Goal: Task Accomplishment & Management: Manage account settings

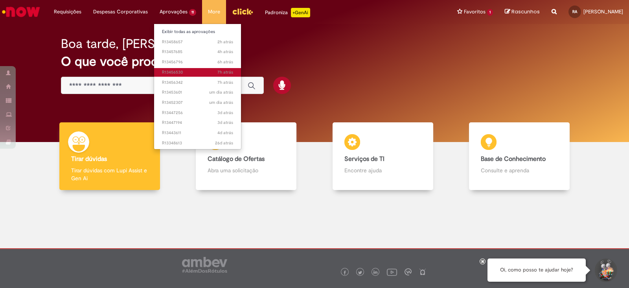
click at [187, 72] on span "7h atrás 7 horas atrás R13456530" at bounding box center [197, 72] width 71 height 6
click at [188, 72] on span "7h atrás 7 horas atrás R13456530" at bounding box center [197, 72] width 71 height 6
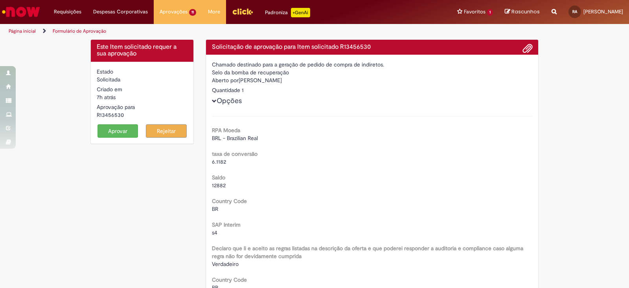
click at [117, 128] on button "Aprovar" at bounding box center [117, 130] width 41 height 13
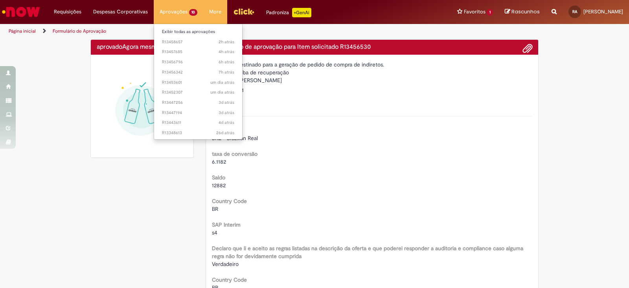
click at [175, 13] on li "Aprovações 10 Exibir todas as aprovações 2h atrás 2 horas atrás R13458657 4h at…" at bounding box center [179, 12] width 50 height 24
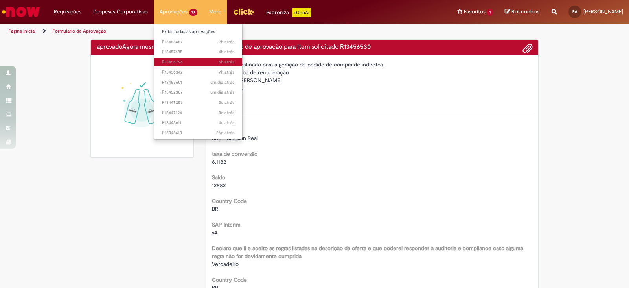
click at [187, 64] on span "6h atrás 6 horas atrás R13456796" at bounding box center [198, 62] width 72 height 6
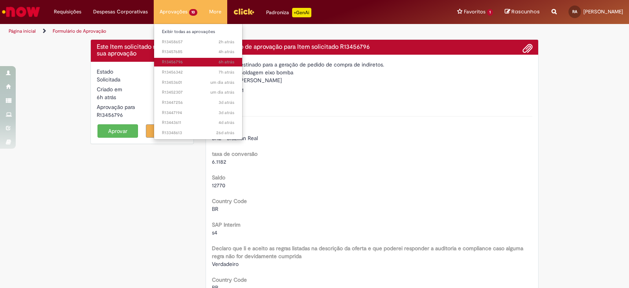
click at [185, 62] on span "6h atrás 6 horas atrás R13456796" at bounding box center [198, 62] width 72 height 6
click at [182, 63] on span "6h atrás 6 horas atrás R13456796" at bounding box center [198, 62] width 72 height 6
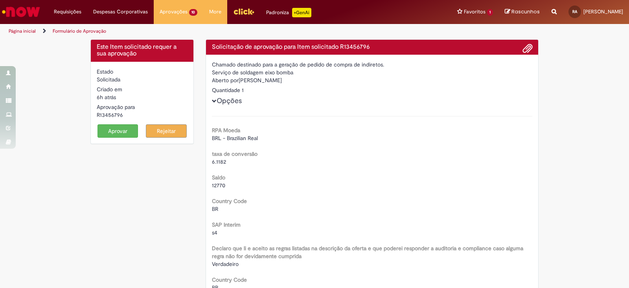
click at [115, 133] on button "Aprovar" at bounding box center [117, 130] width 41 height 13
click at [113, 129] on button "Aprovar" at bounding box center [117, 130] width 41 height 13
